Goal: Information Seeking & Learning: Learn about a topic

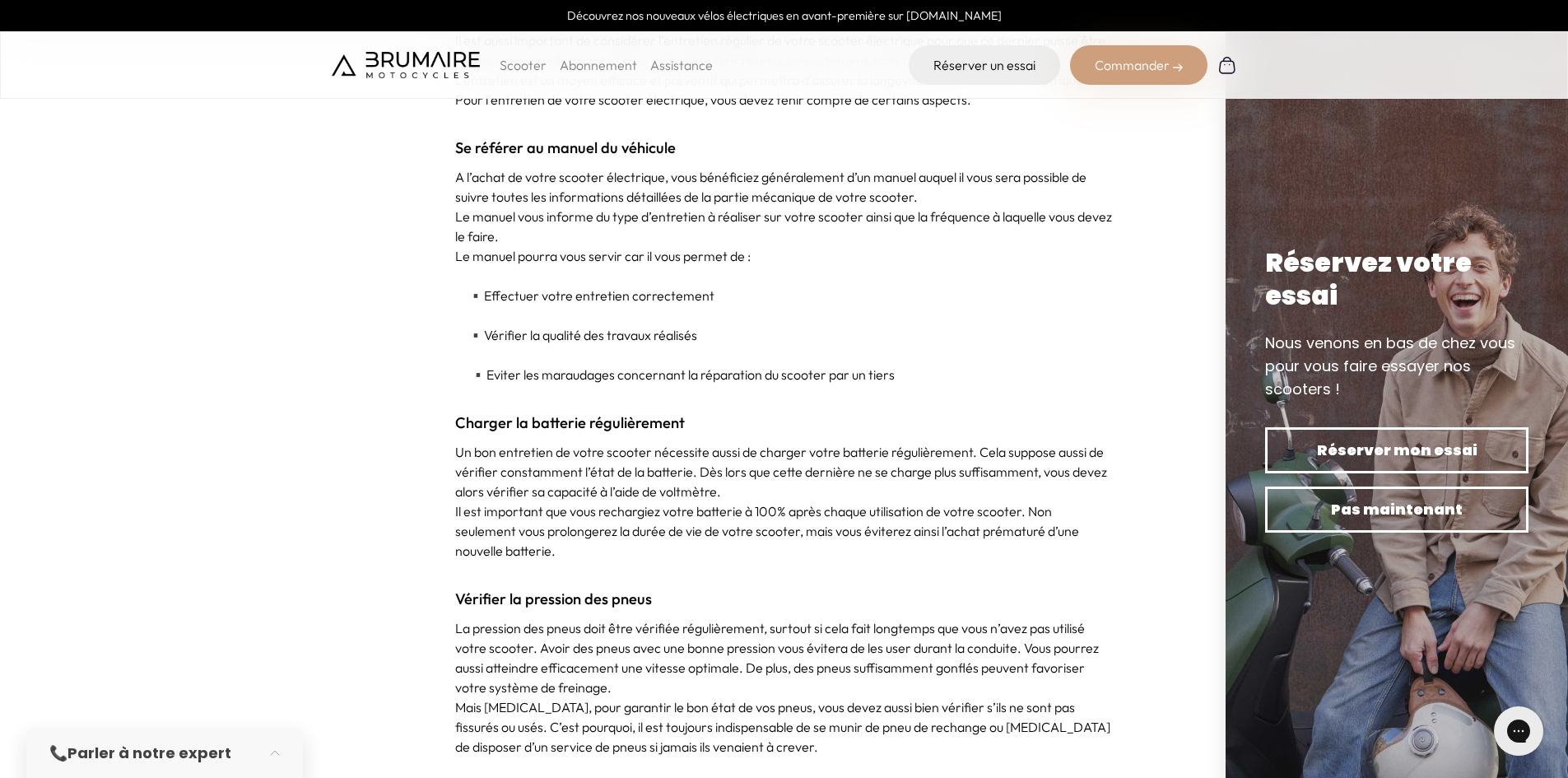
scroll to position [4117, 0]
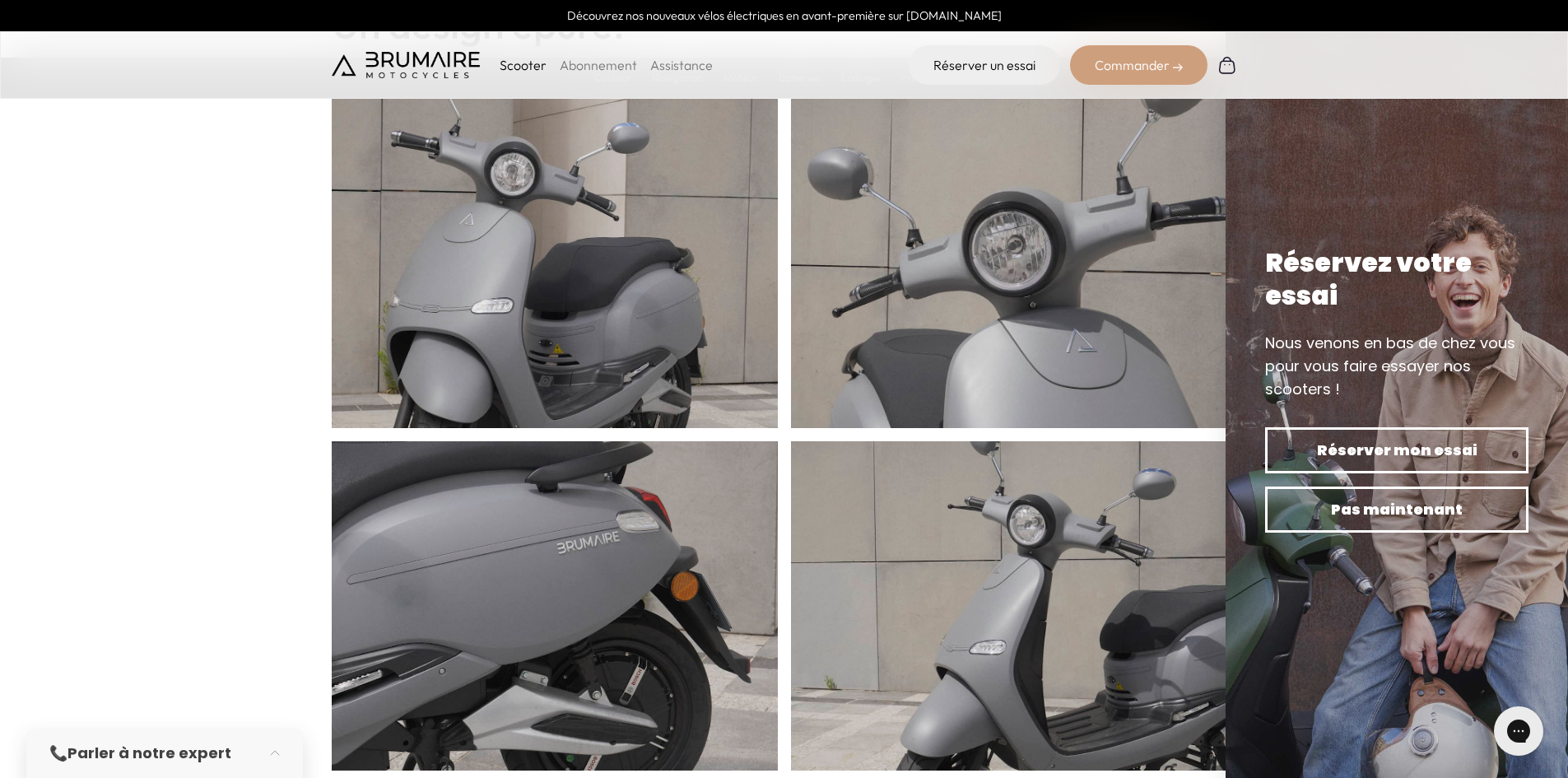
scroll to position [658, 0]
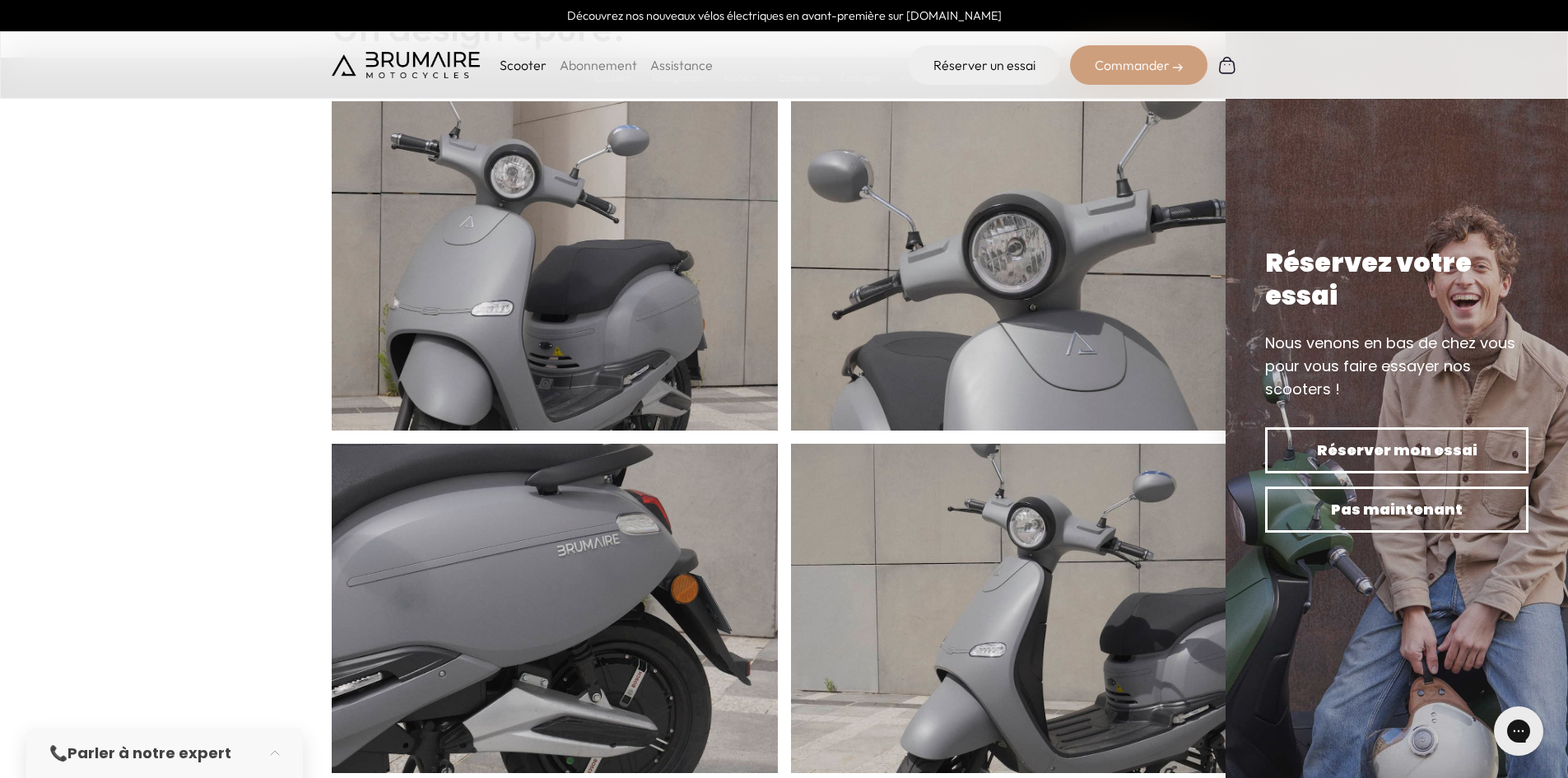
click at [674, 67] on link "Assistance" at bounding box center [682, 64] width 62 height 16
